Goal: Task Accomplishment & Management: Complete application form

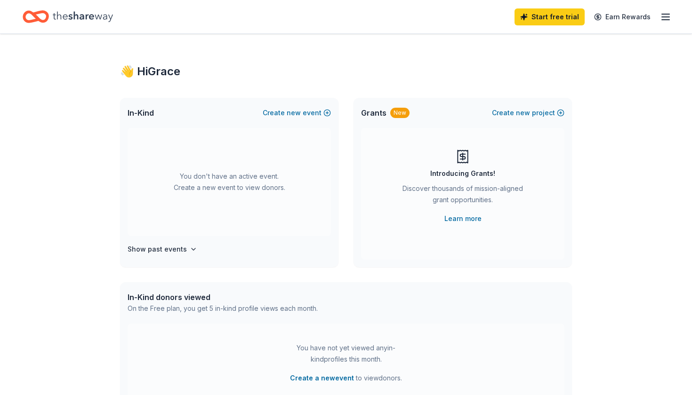
click at [663, 16] on icon "button" at bounding box center [665, 16] width 11 height 11
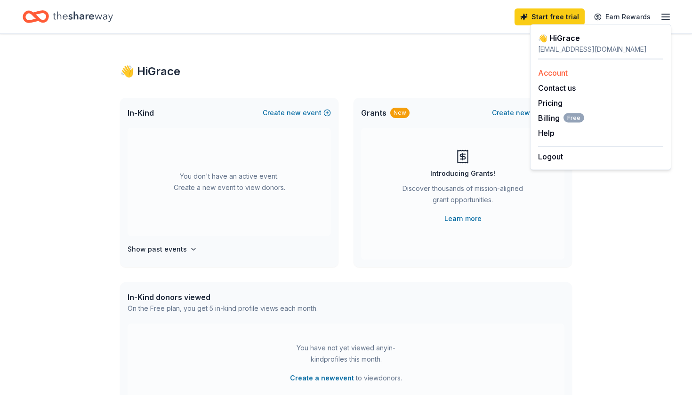
click at [556, 72] on link "Account" at bounding box center [553, 72] width 30 height 9
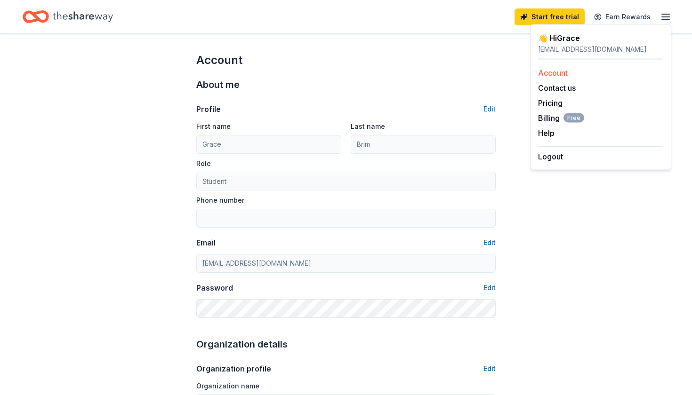
click at [563, 72] on link "Account" at bounding box center [553, 72] width 30 height 9
click at [670, 13] on icon "button" at bounding box center [665, 16] width 11 height 11
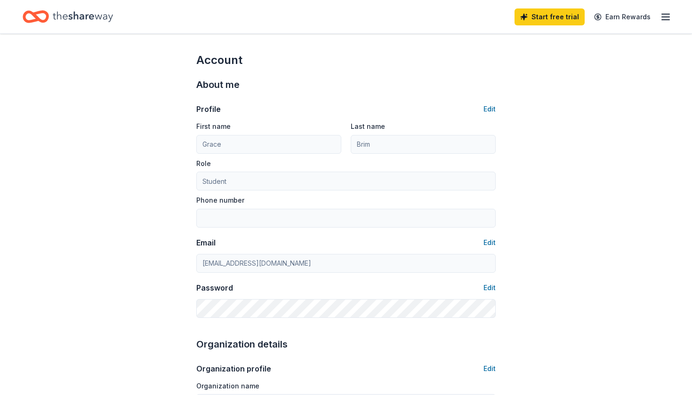
click at [663, 20] on icon "button" at bounding box center [665, 16] width 11 height 11
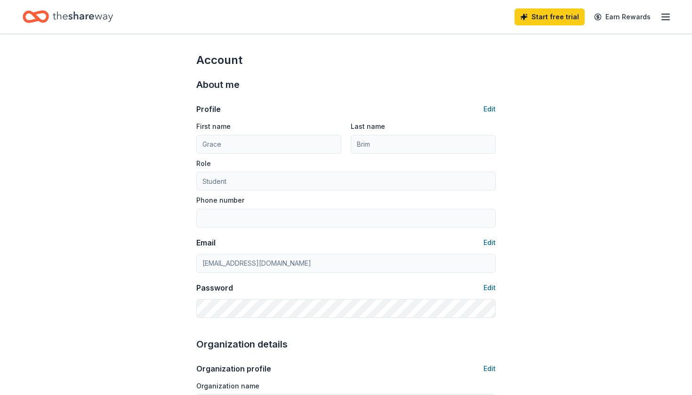
click at [74, 24] on icon "Home" at bounding box center [83, 16] width 60 height 19
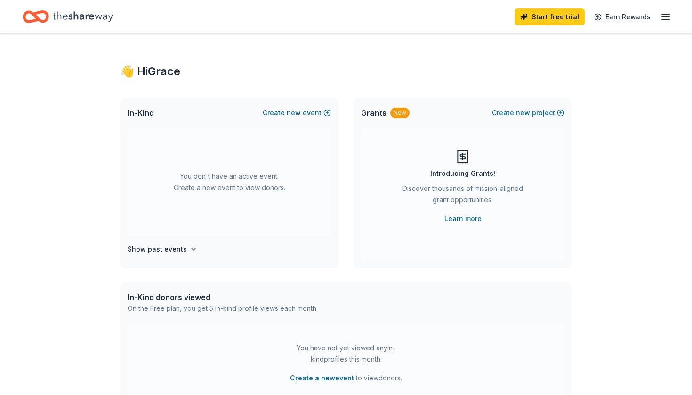
click at [307, 115] on button "Create new event" at bounding box center [297, 112] width 68 height 11
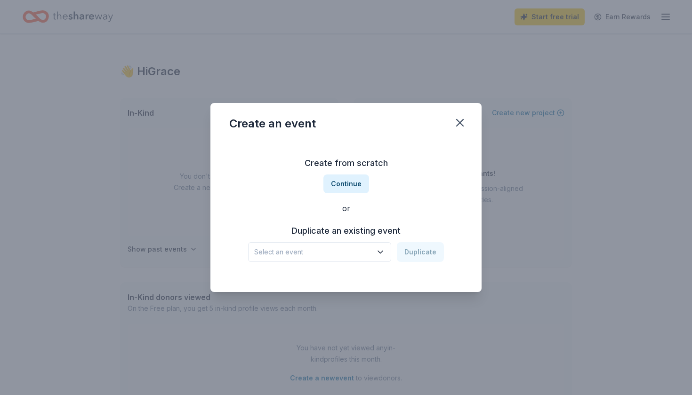
click at [331, 249] on span "Select an event" at bounding box center [313, 252] width 118 height 11
click at [337, 185] on button "Continue" at bounding box center [346, 184] width 46 height 19
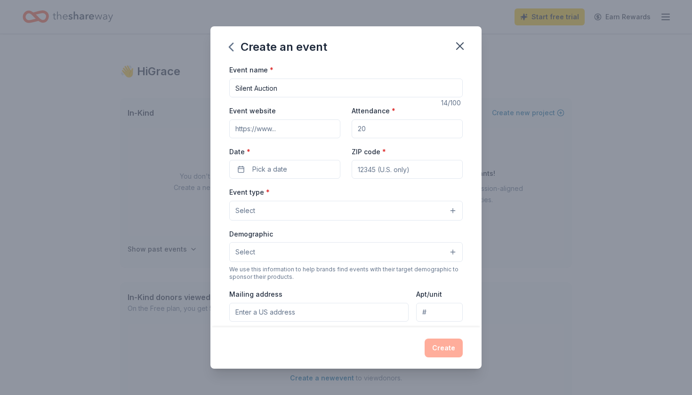
type input "Silent Auction"
click at [299, 126] on input "Event website" at bounding box center [284, 129] width 111 height 19
click at [313, 88] on input "Silent Auction" at bounding box center [345, 88] width 233 height 19
click at [365, 128] on input "Attendance *" at bounding box center [407, 129] width 111 height 19
click at [294, 202] on button "Select" at bounding box center [345, 211] width 233 height 20
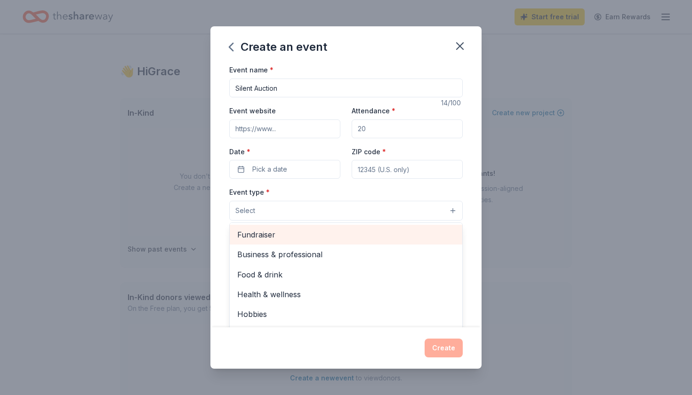
click at [281, 235] on span "Fundraiser" at bounding box center [345, 235] width 217 height 12
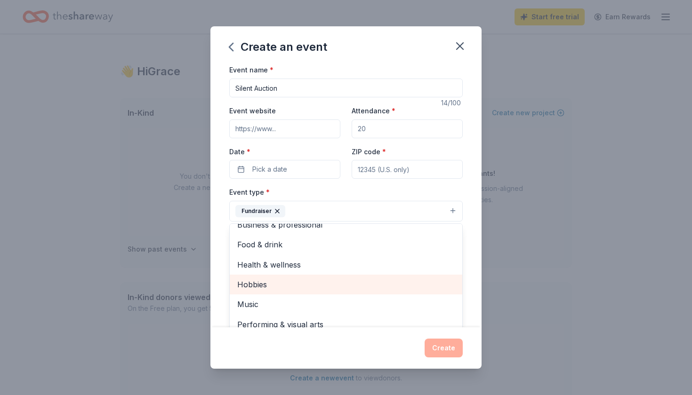
scroll to position [10, 0]
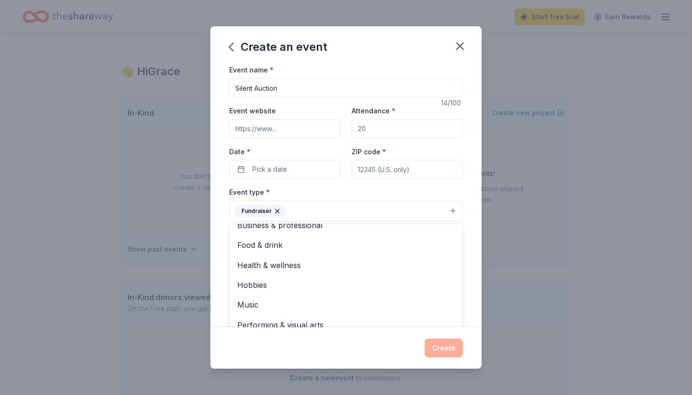
click at [443, 342] on div "Create an event Event name * Silent Auction 14 /100 Event website Attendance * …" at bounding box center [345, 197] width 271 height 342
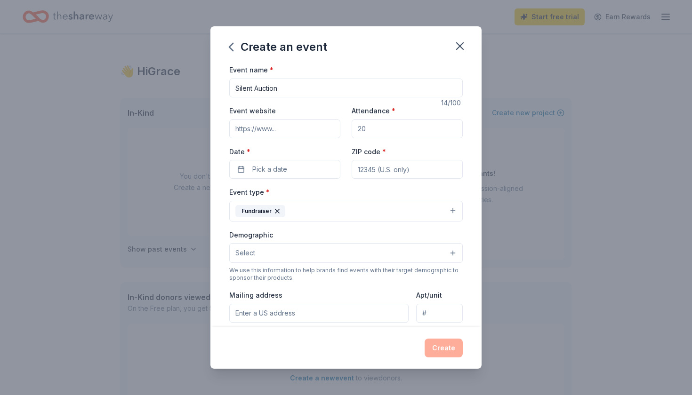
click at [319, 251] on button "Select" at bounding box center [345, 253] width 233 height 20
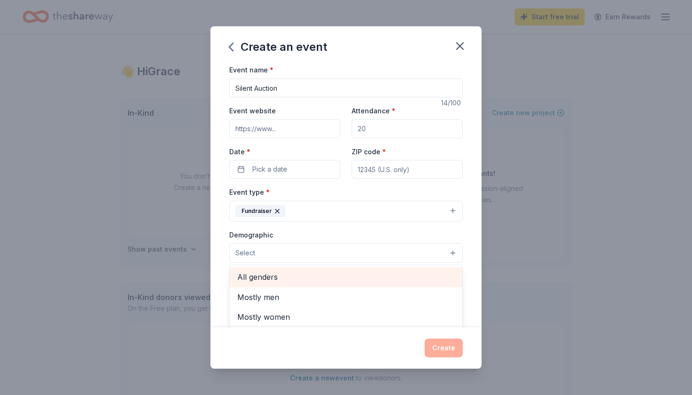
scroll to position [-1, 0]
click at [292, 281] on span "All genders" at bounding box center [345, 277] width 217 height 12
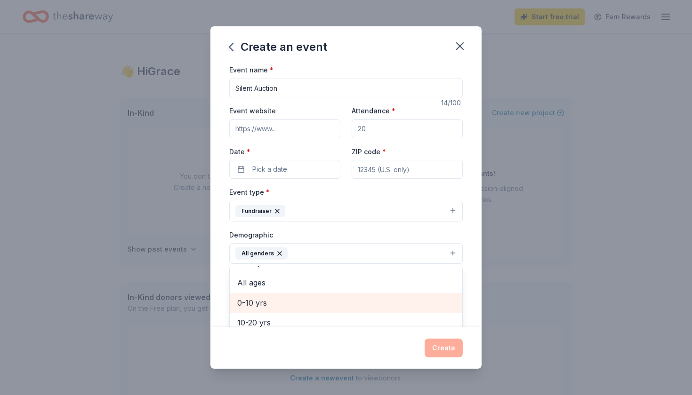
scroll to position [26, 0]
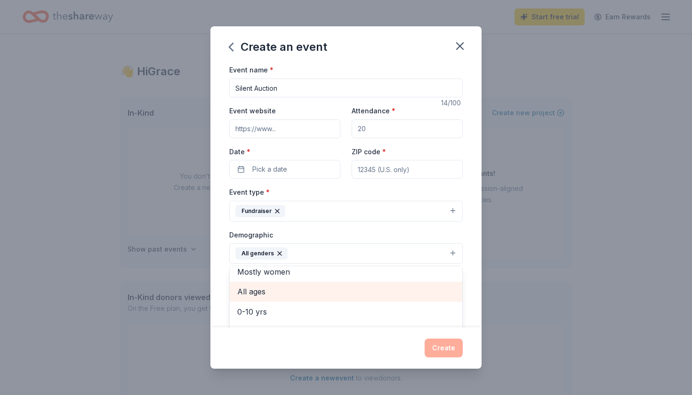
click at [297, 288] on span "All ages" at bounding box center [345, 292] width 217 height 12
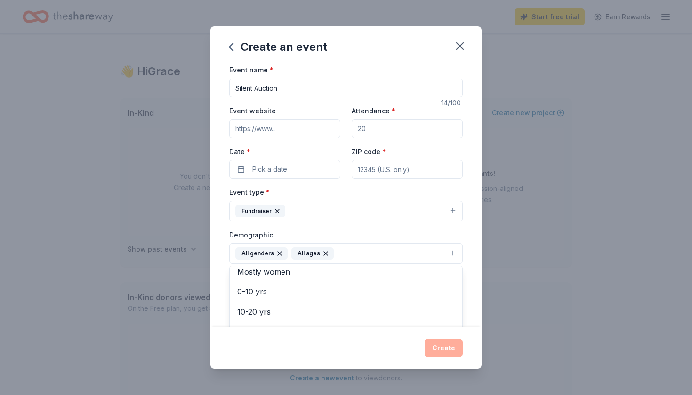
click at [390, 353] on div "Create an event Event name * Silent Auction 14 /100 Event website Attendance * …" at bounding box center [345, 197] width 271 height 342
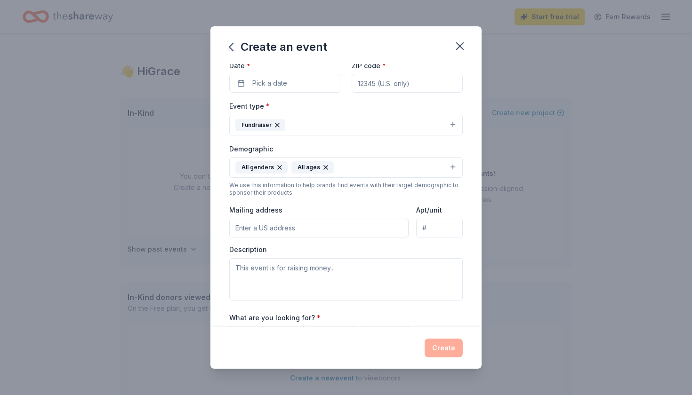
scroll to position [89, 0]
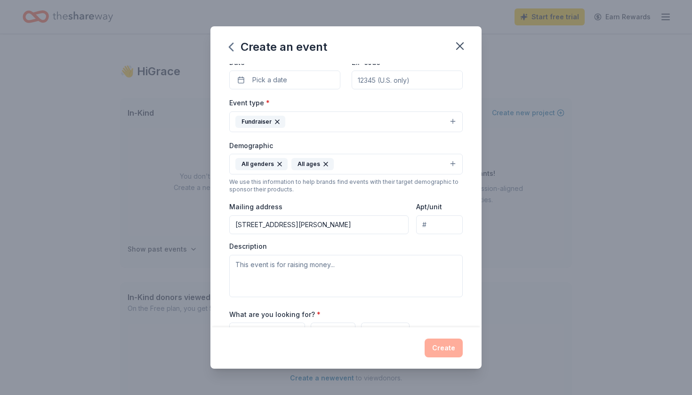
type input "[STREET_ADDRESS][PERSON_NAME]"
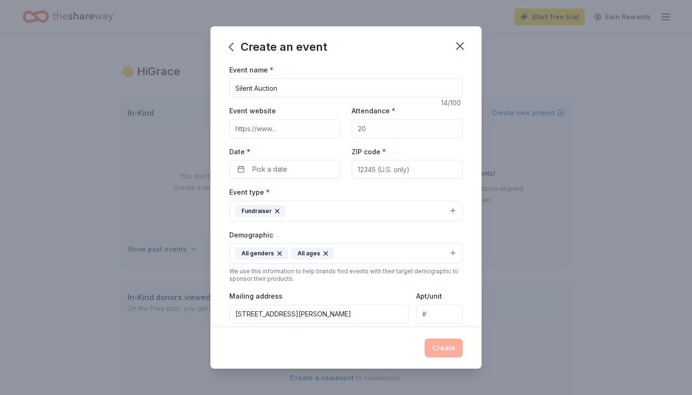
scroll to position [0, 0]
click at [296, 169] on button "Pick a date" at bounding box center [284, 169] width 111 height 19
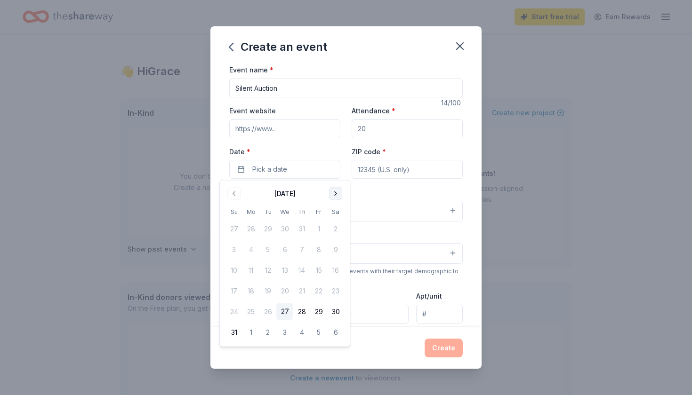
click at [332, 192] on button "Go to next month" at bounding box center [335, 193] width 13 height 13
